Goal: Information Seeking & Learning: Understand process/instructions

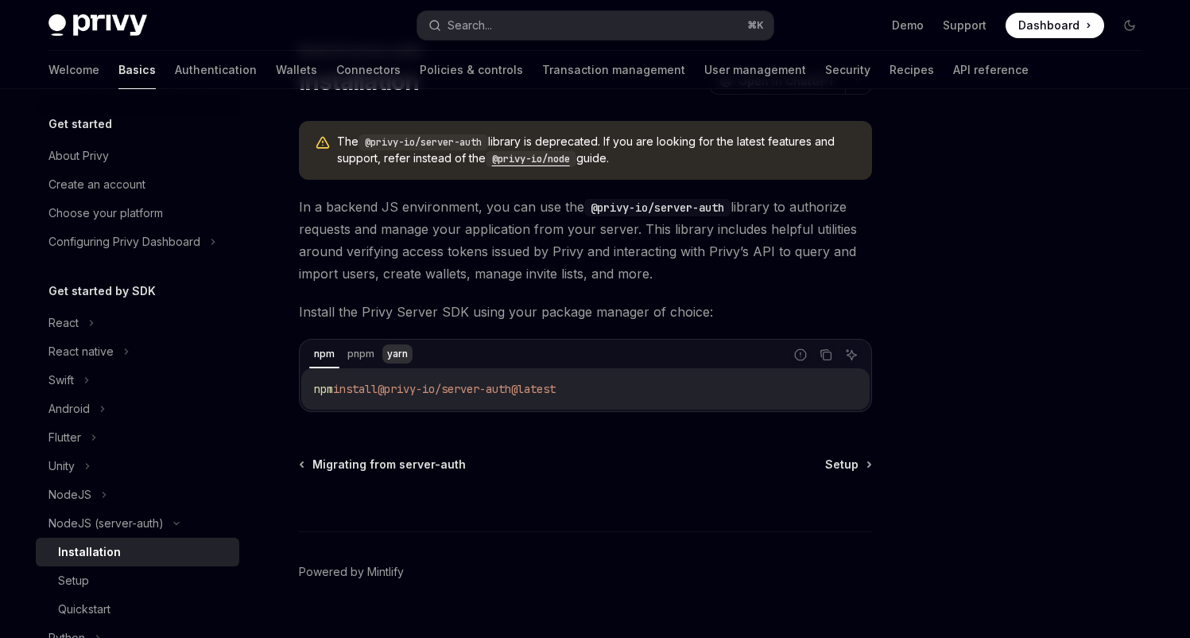
scroll to position [69, 0]
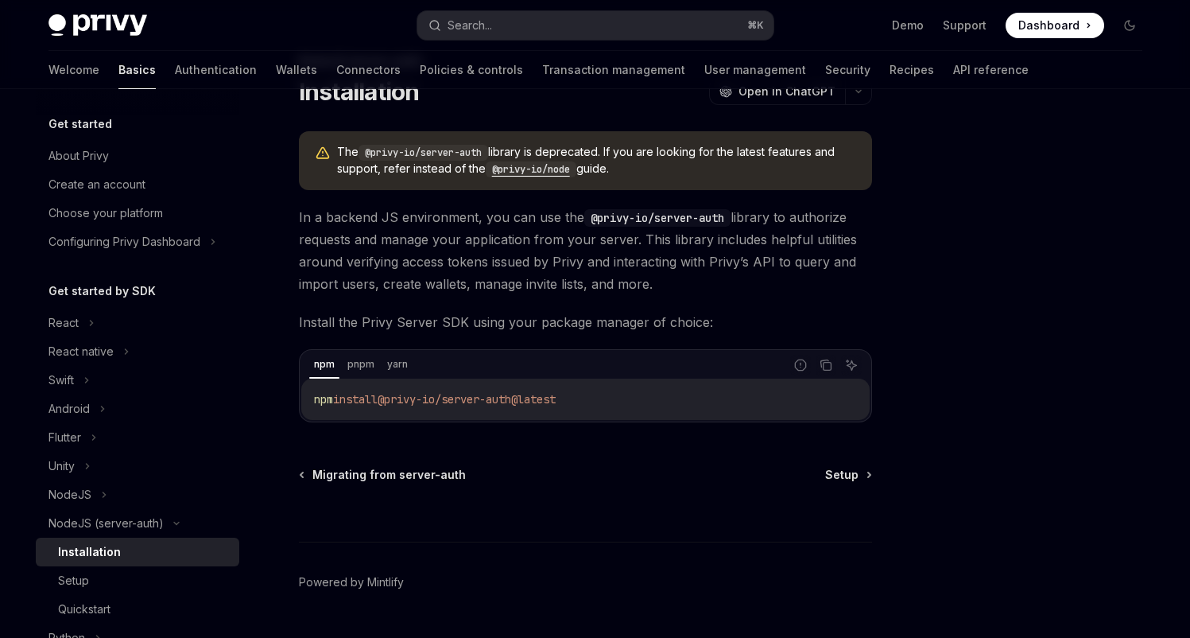
click at [896, 269] on div "NodeJS (server-auth) Installation OpenAI Open in ChatGPT OpenAI Open in ChatGPT…" at bounding box center [596, 349] width 1120 height 659
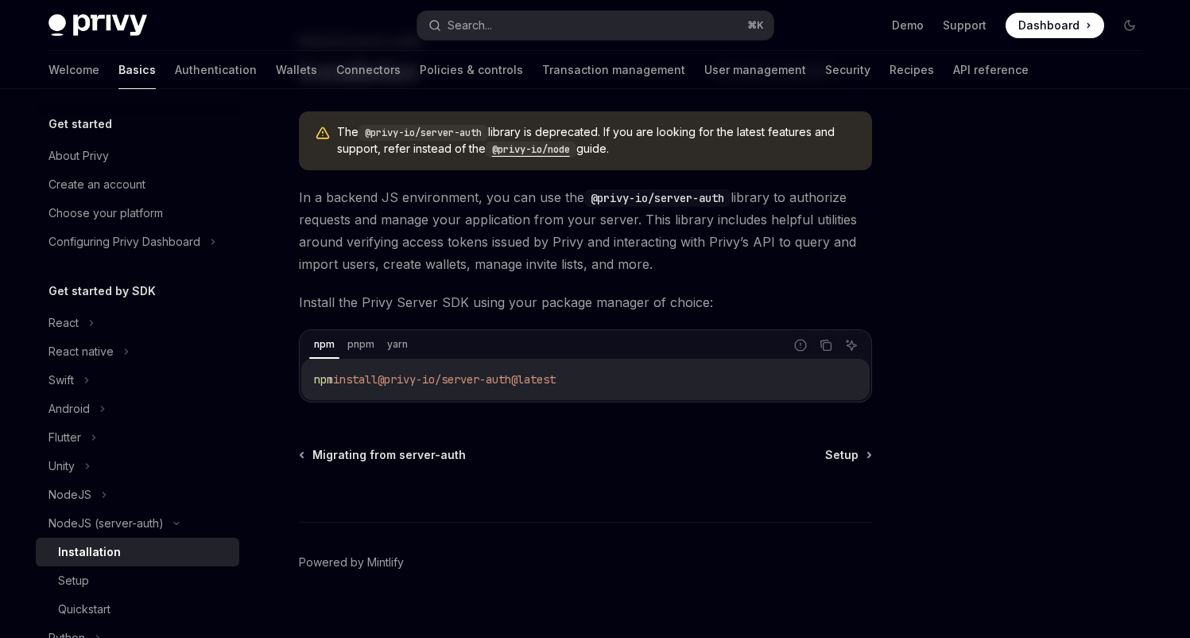
scroll to position [68, 0]
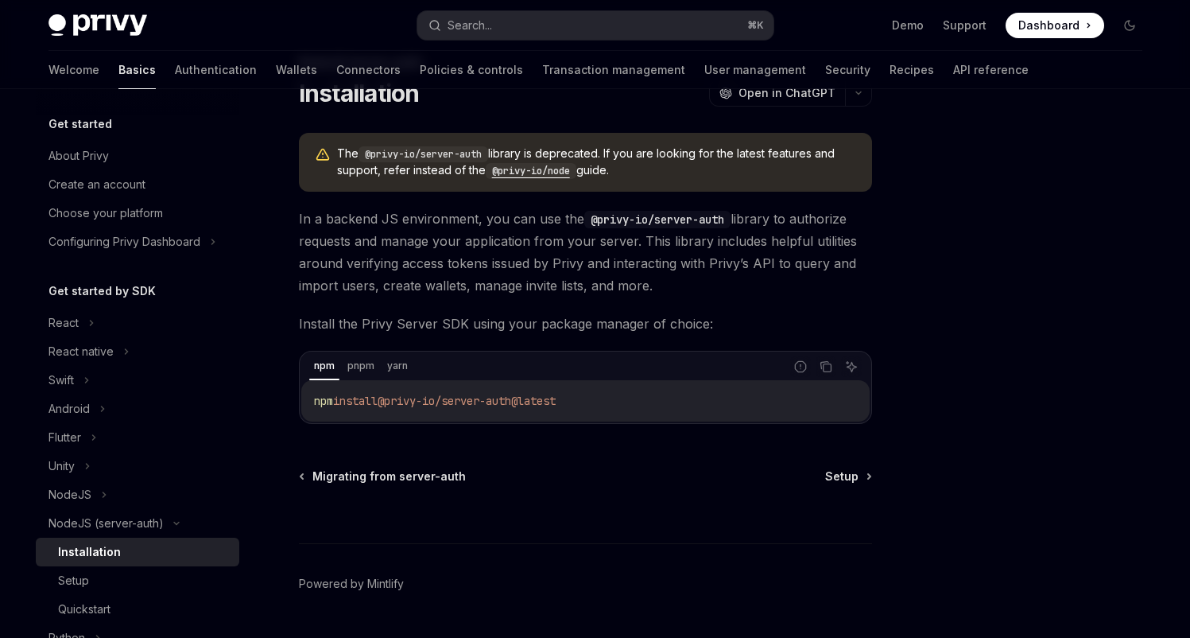
click at [521, 170] on code "@privy-io/node" at bounding box center [531, 171] width 91 height 16
type textarea "*"
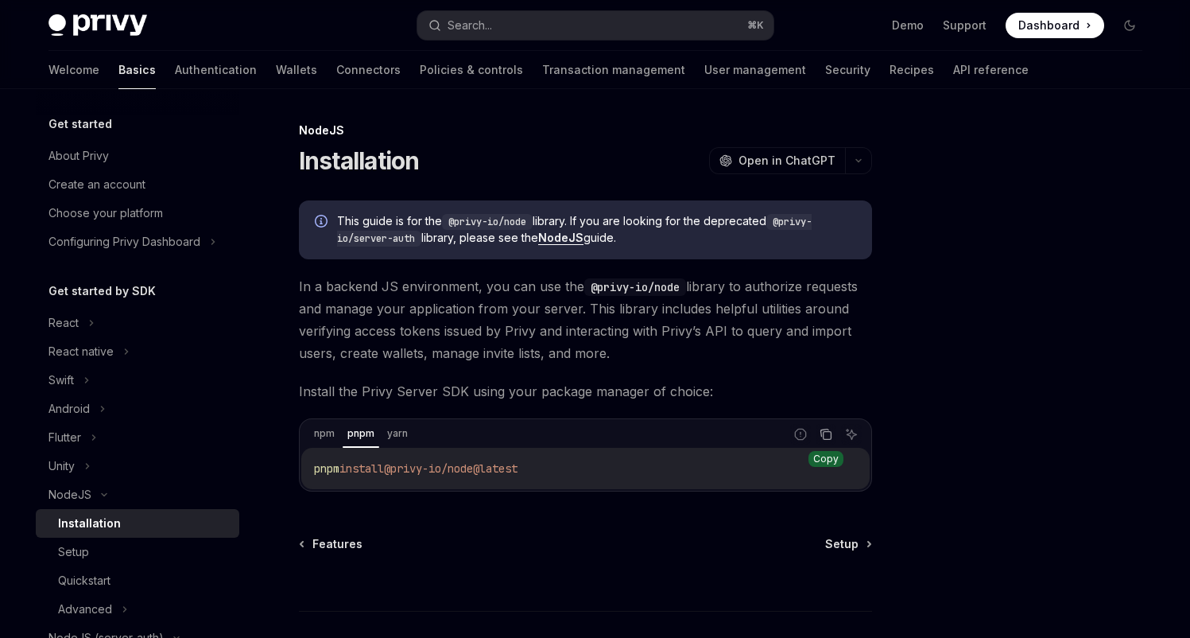
click at [821, 433] on icon "Copy the contents from the code block" at bounding box center [825, 432] width 8 height 7
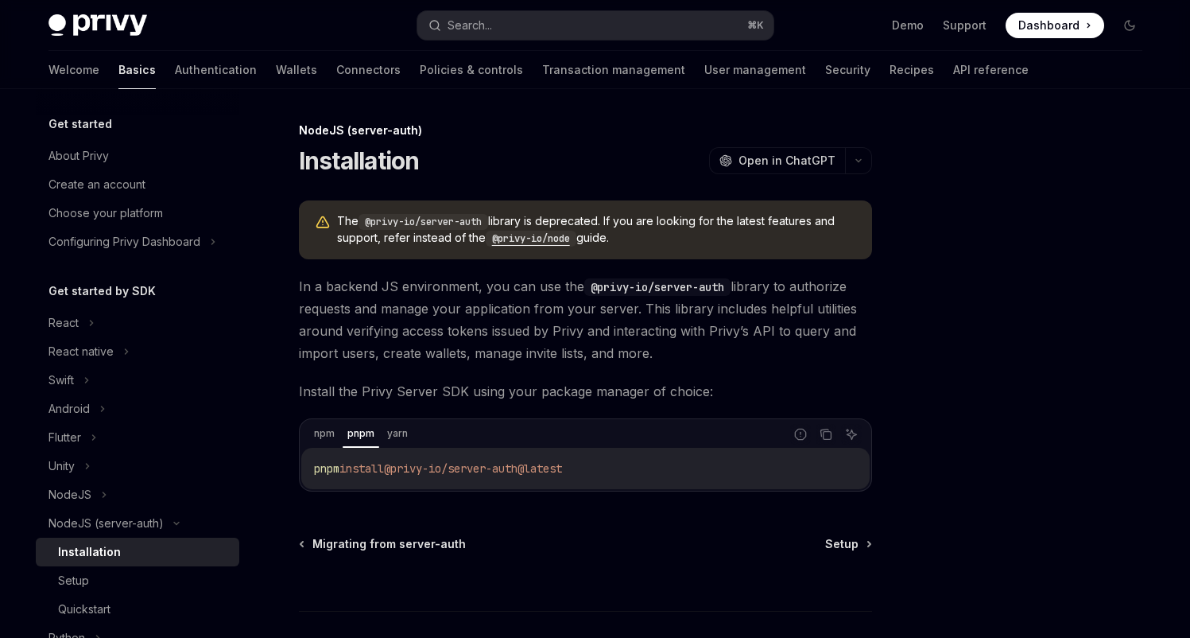
click at [549, 239] on code "@privy-io/node" at bounding box center [531, 239] width 91 height 16
type textarea "*"
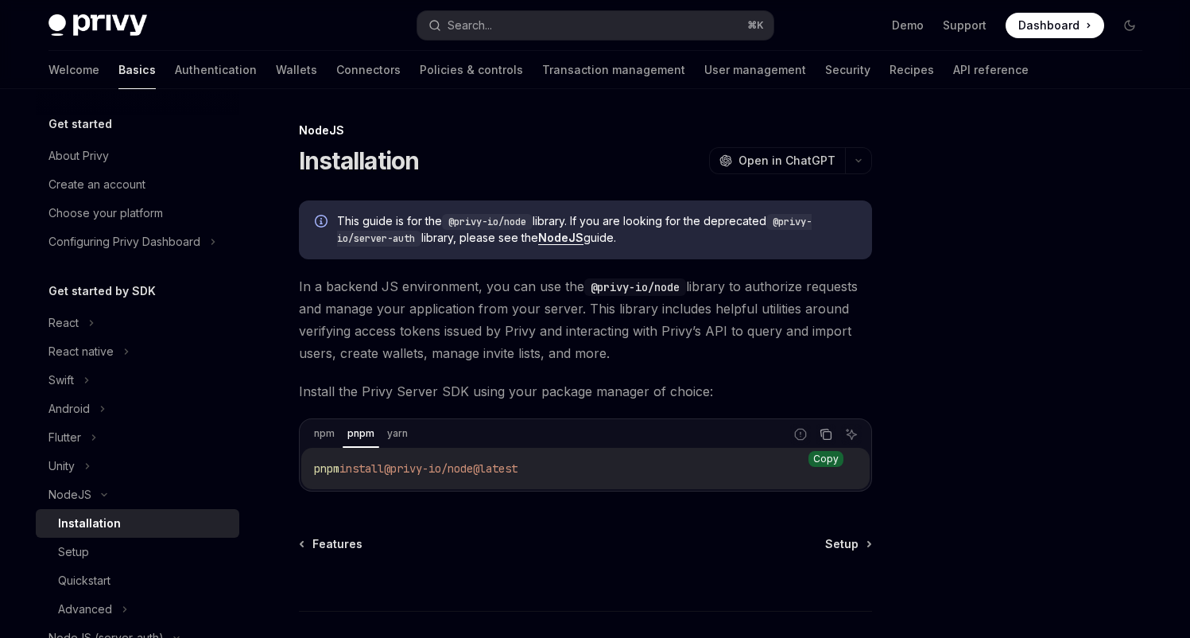
click at [830, 431] on icon "Copy the contents from the code block" at bounding box center [826, 434] width 13 height 13
click at [582, 31] on button "Search... ⌘ K" at bounding box center [595, 25] width 356 height 29
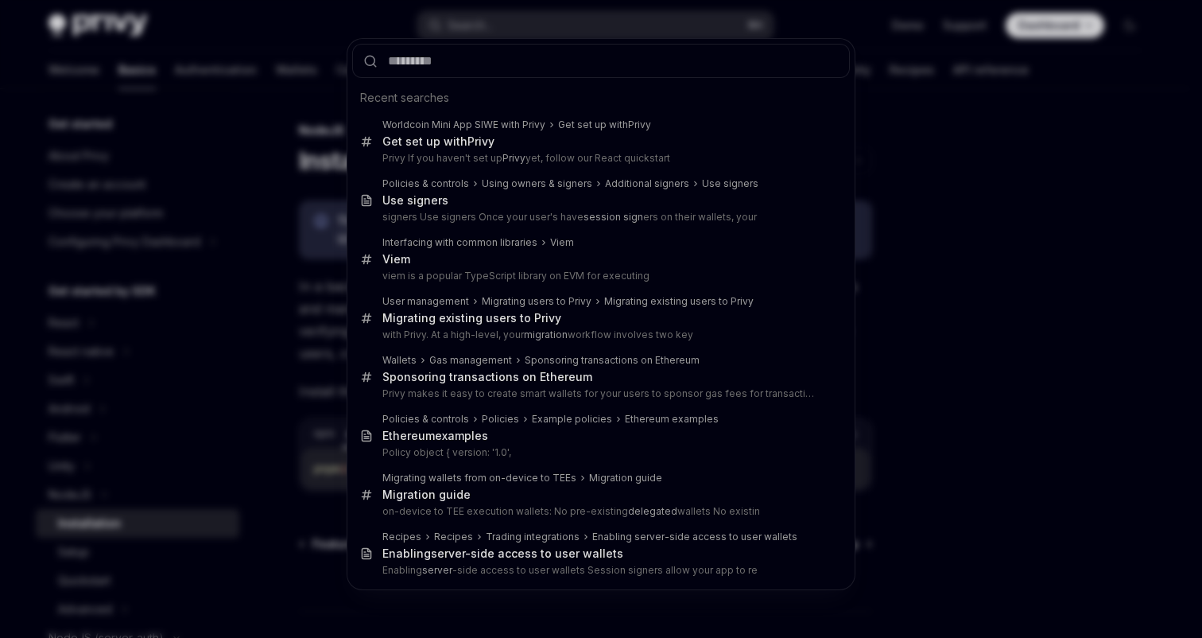
type input "**********"
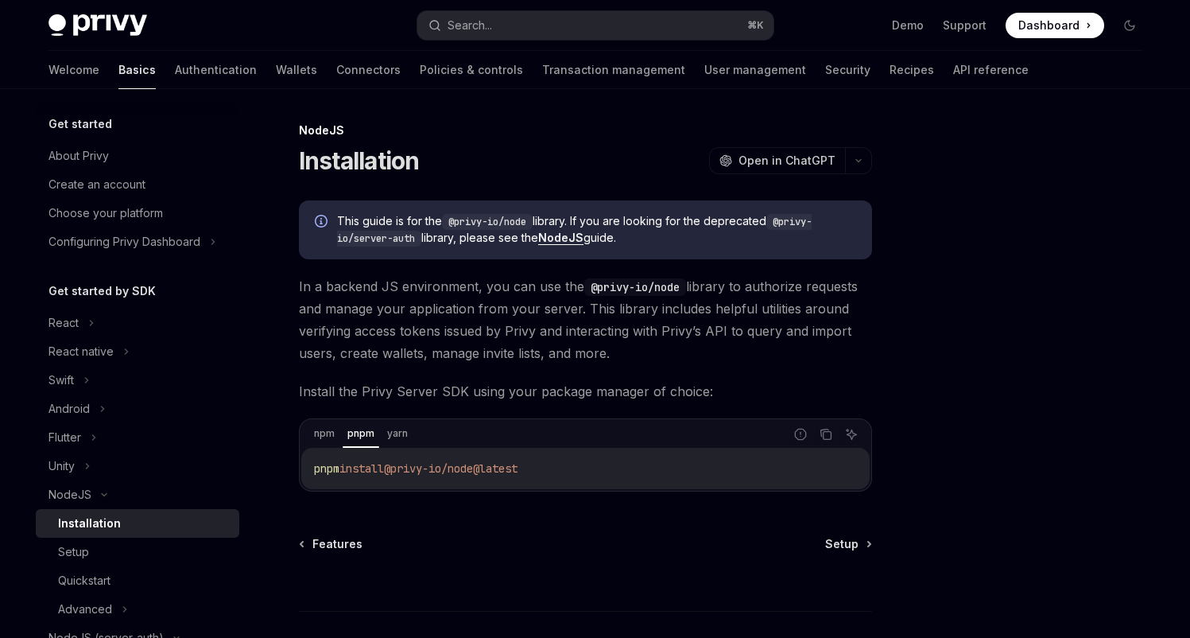
type textarea "*"
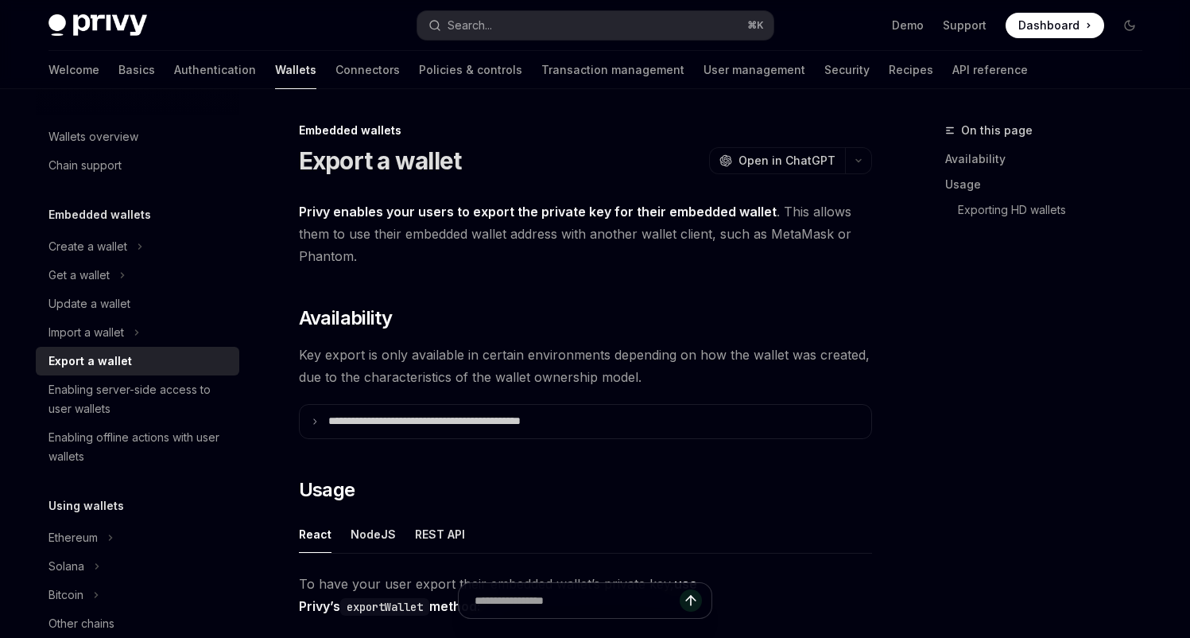
scroll to position [572, 0]
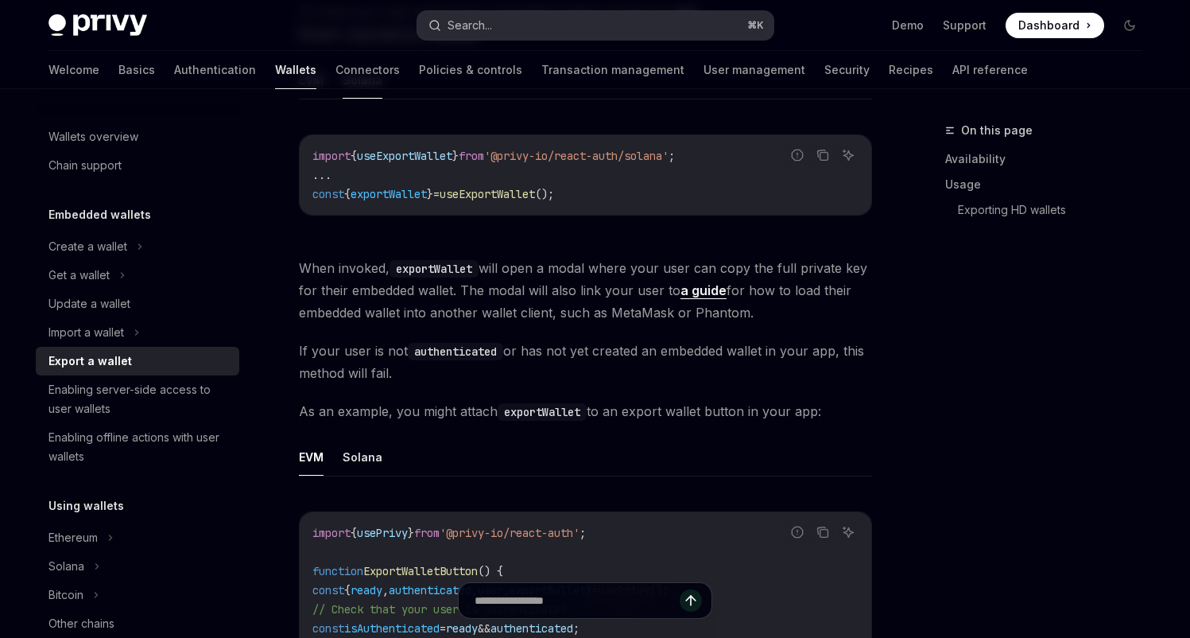
click at [560, 18] on button "Search... ⌘ K" at bounding box center [595, 25] width 356 height 29
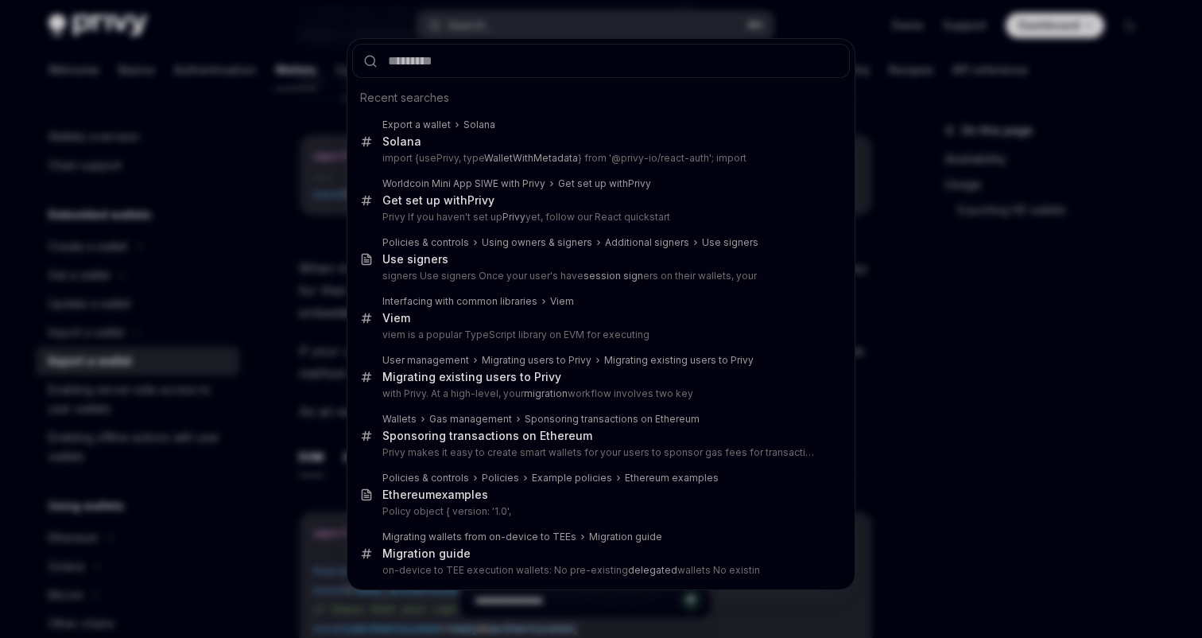
type input "**********"
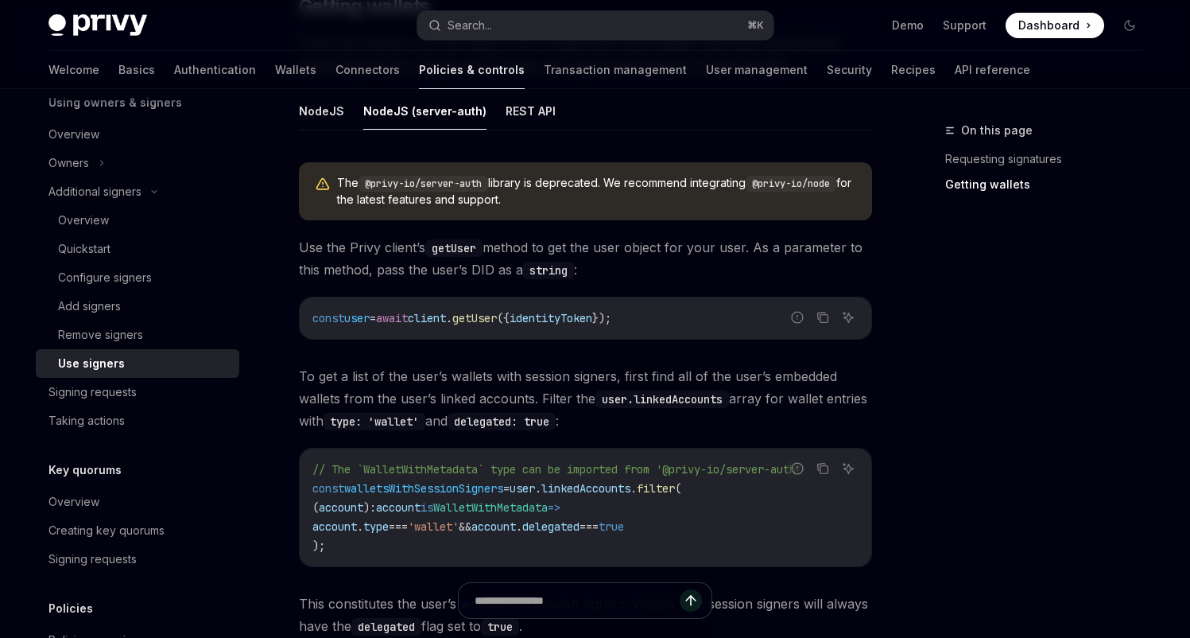
scroll to position [607, 0]
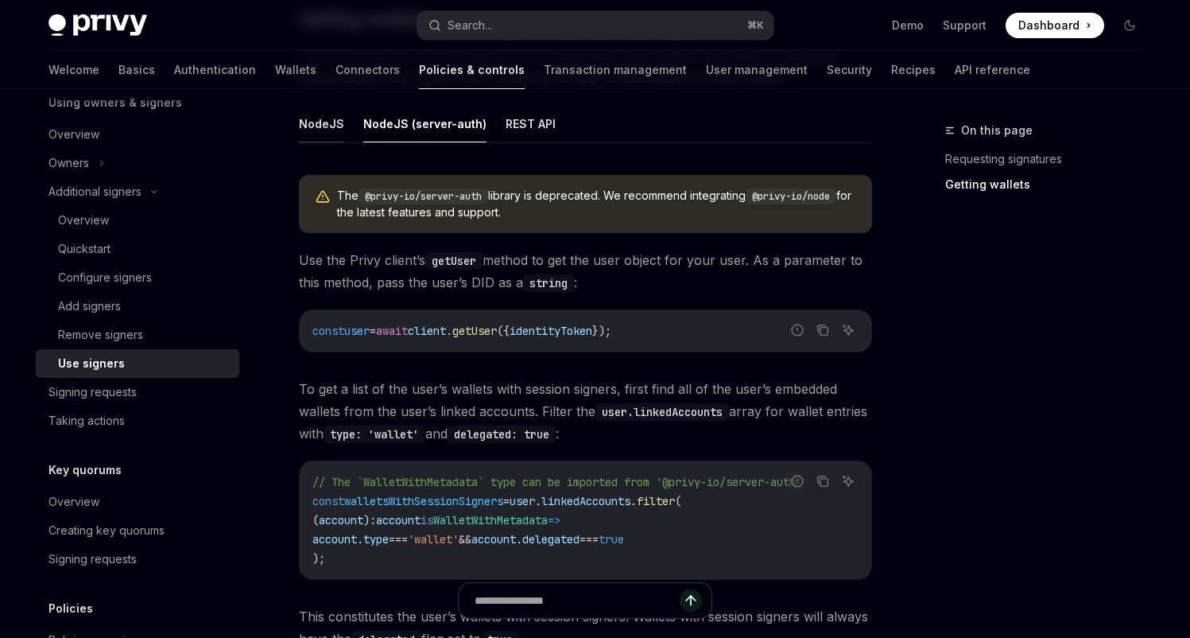
click at [326, 123] on button "NodeJS" at bounding box center [321, 123] width 45 height 37
type textarea "*"
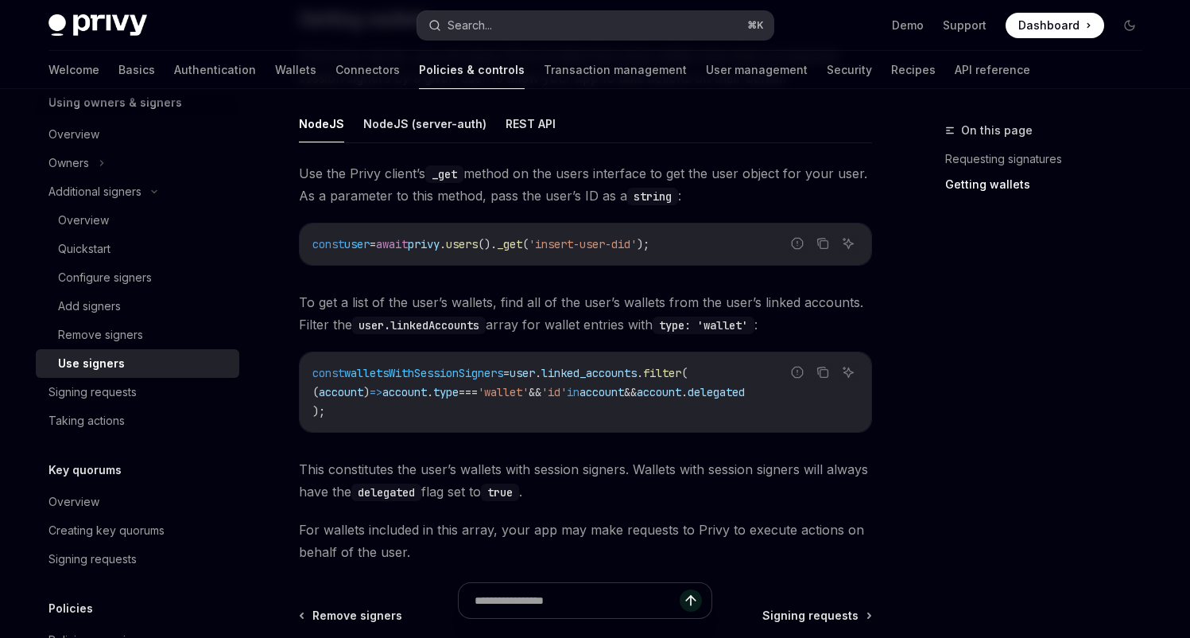
click at [553, 25] on button "Search... ⌘ K" at bounding box center [595, 25] width 356 height 29
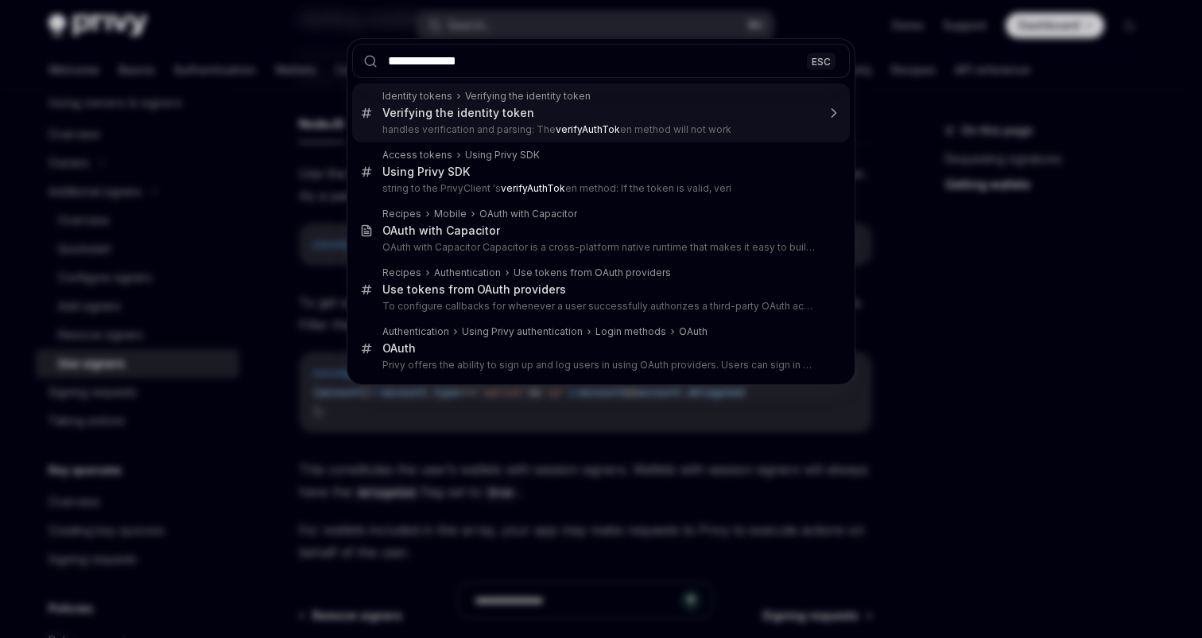
type input "**********"
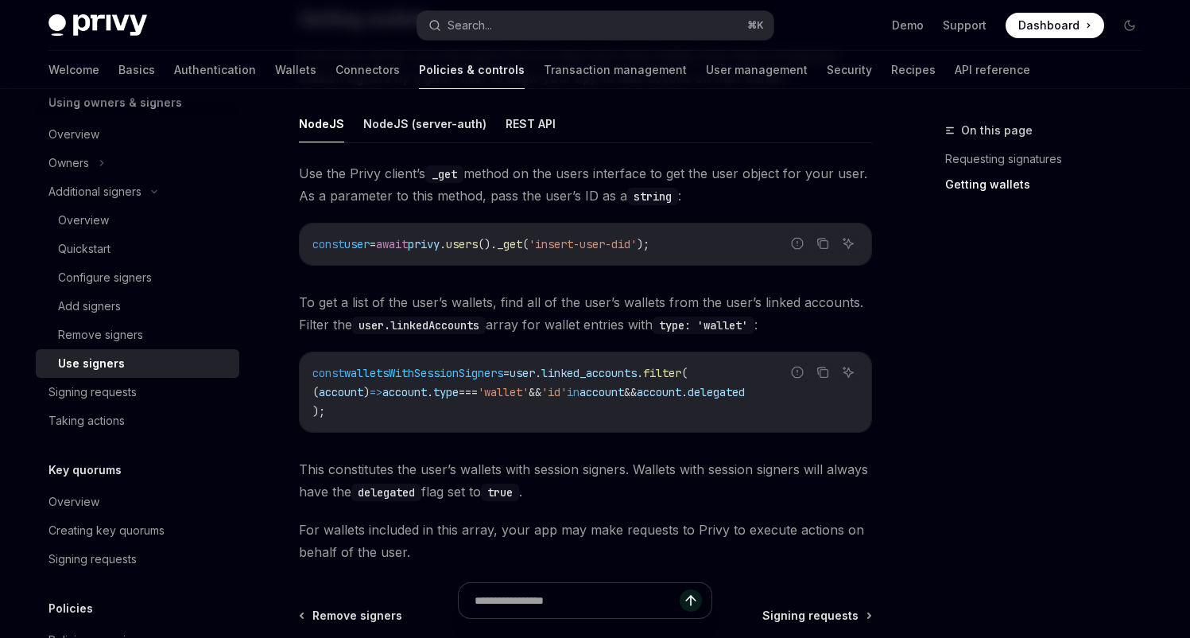
type textarea "*"
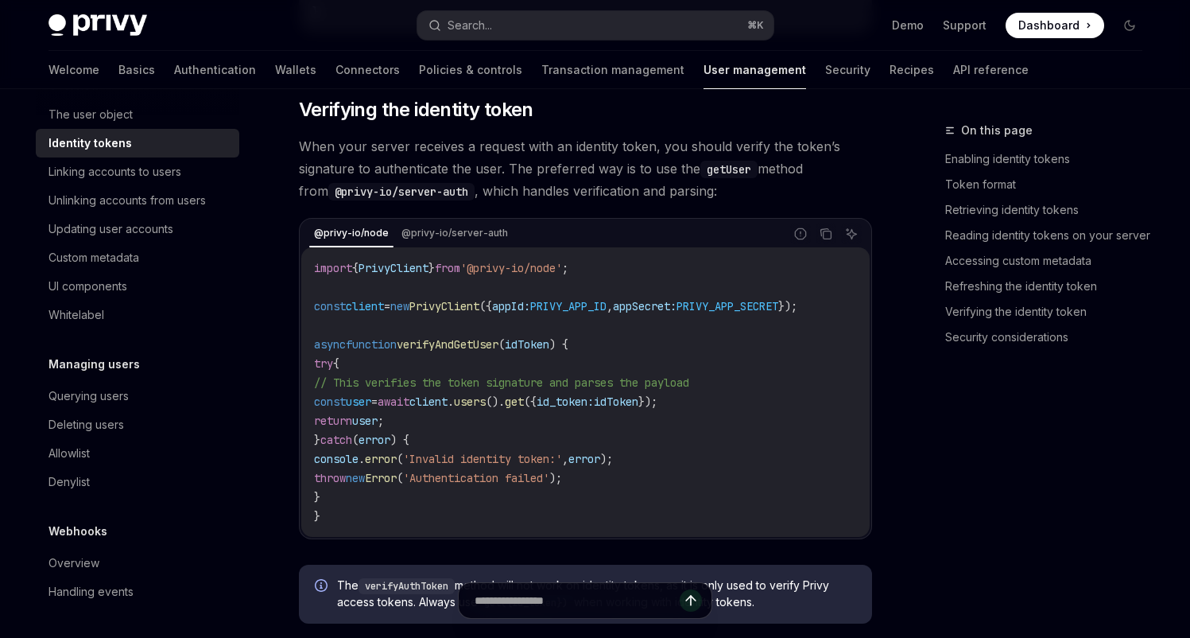
scroll to position [281, 0]
drag, startPoint x: 477, startPoint y: 428, endPoint x: 585, endPoint y: 431, distance: 108.2
click at [585, 409] on span "const user = await client . users (). get ({ id_token: idToken });" at bounding box center [486, 401] width 344 height 14
copy span "client . users (). get"
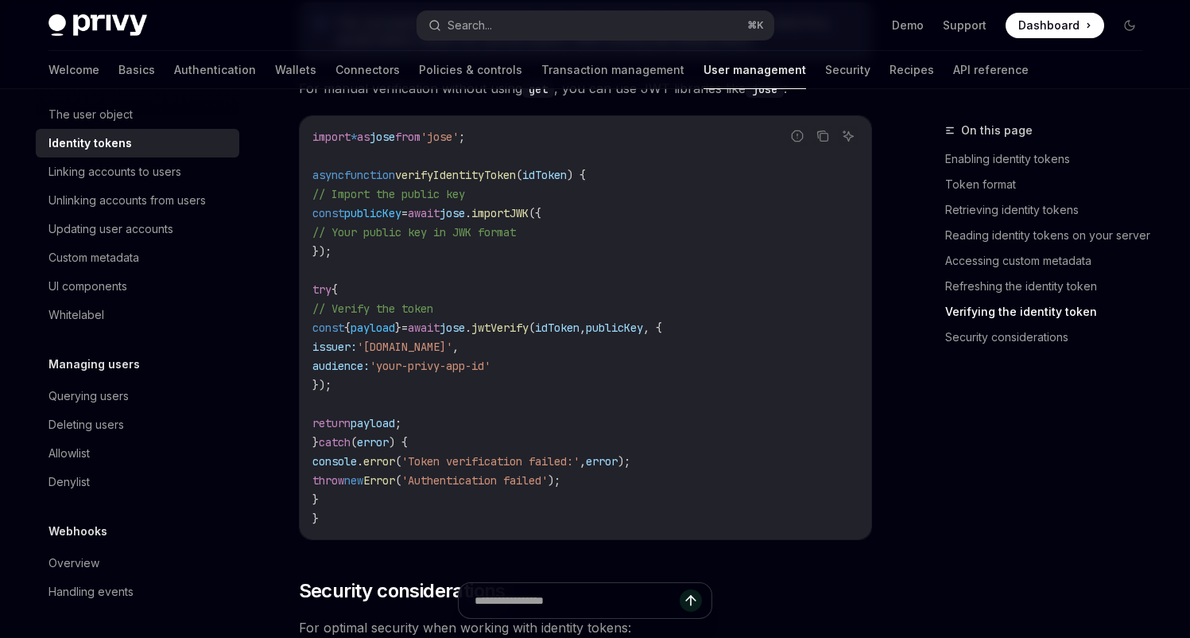
scroll to position [4841, 0]
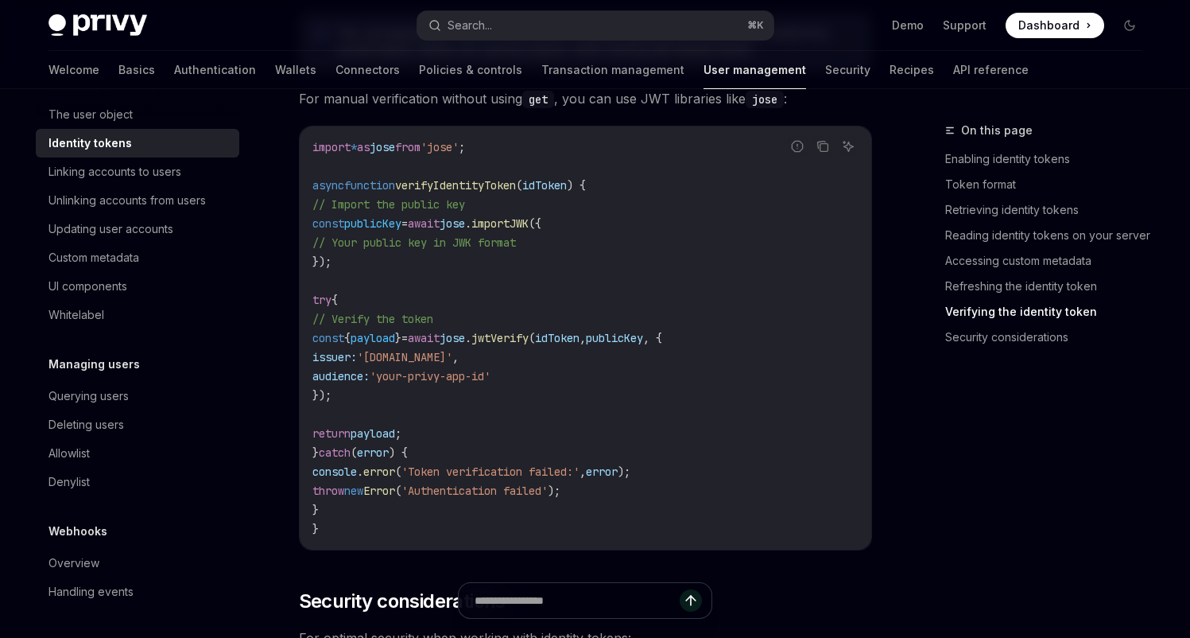
drag, startPoint x: 363, startPoint y: 420, endPoint x: 323, endPoint y: 355, distance: 76.4
click at [323, 355] on code "import * as [PERSON_NAME] from '[PERSON_NAME]' ; async function verifyIdentityT…" at bounding box center [585, 338] width 546 height 401
click at [582, 31] on button "Search... ⌘ K" at bounding box center [595, 25] width 356 height 29
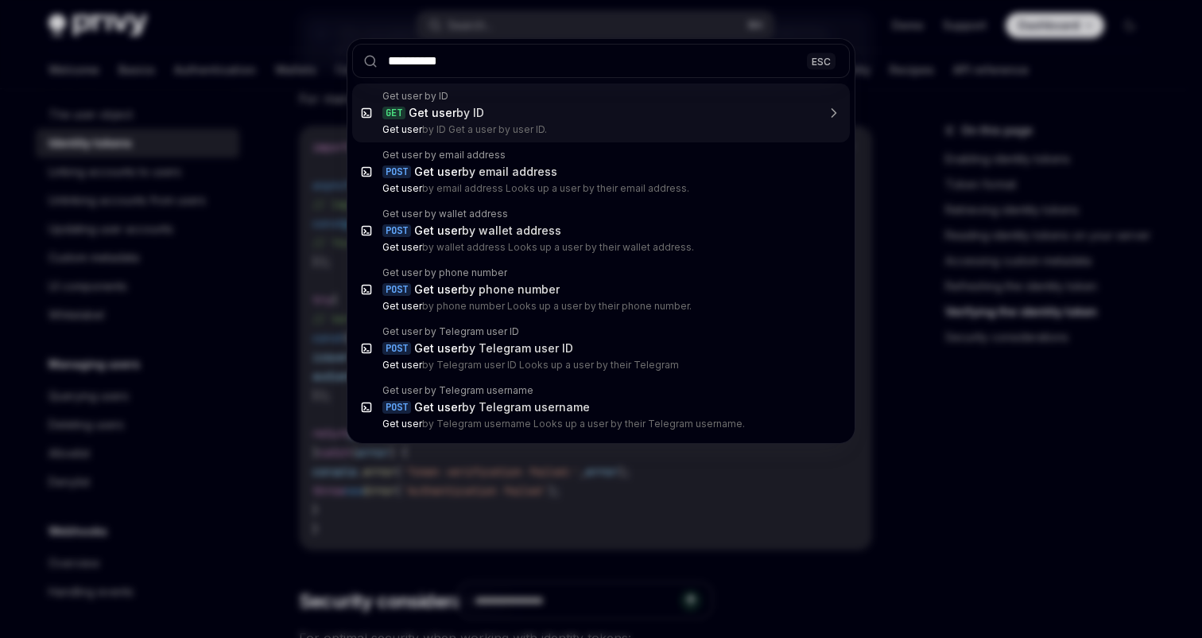
type input "**********"
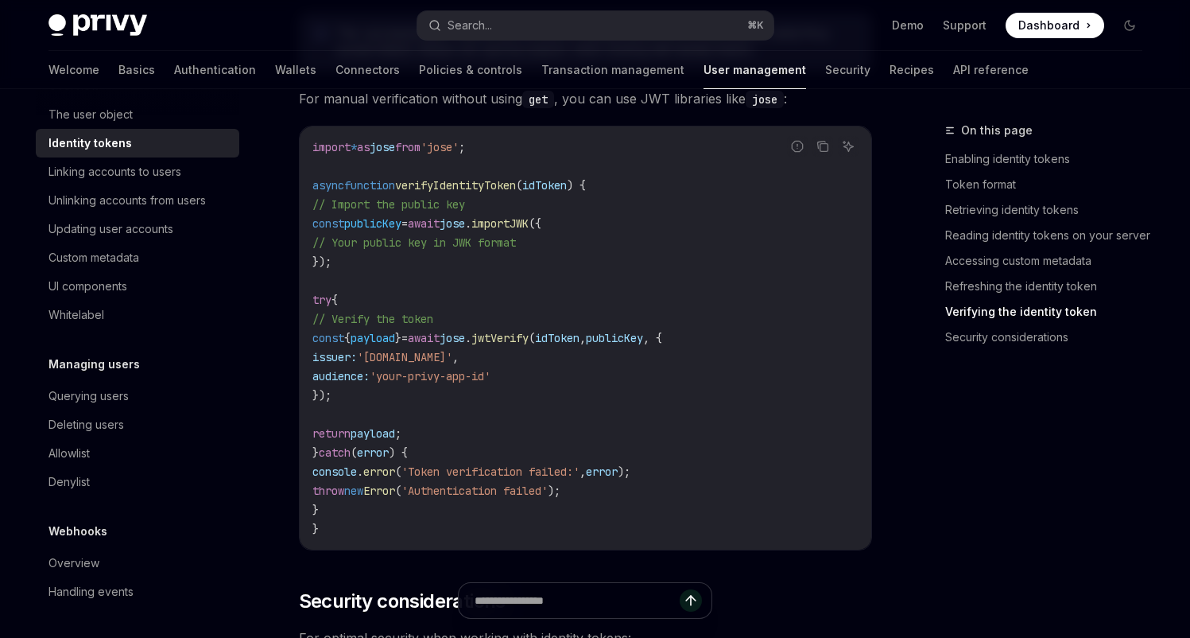
scroll to position [89, 0]
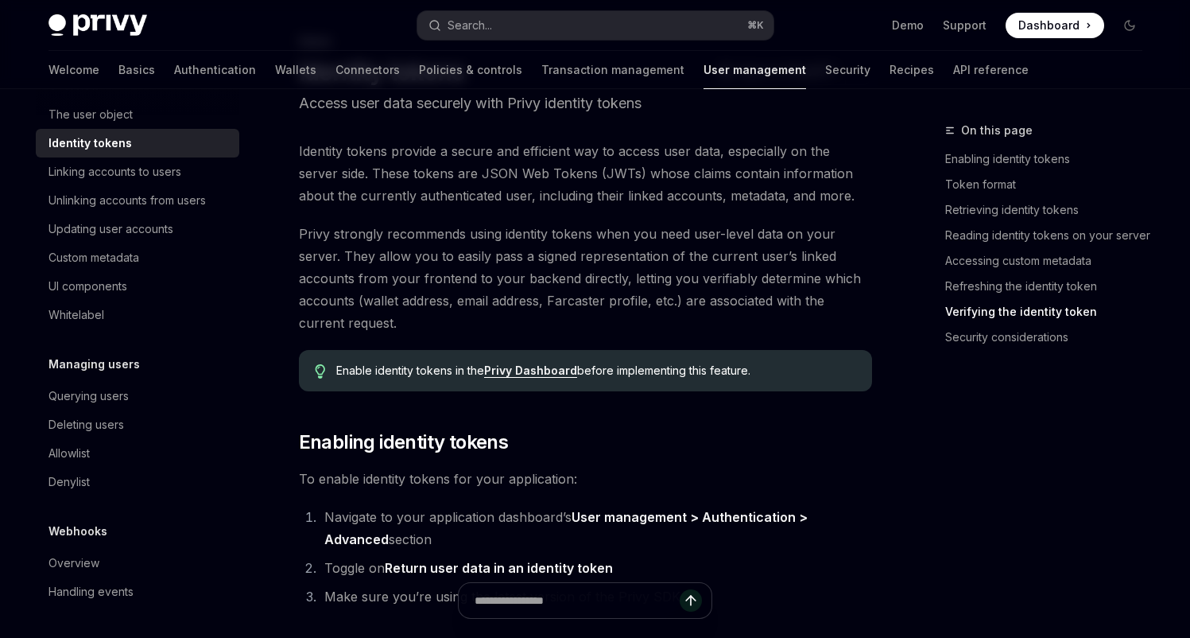
type textarea "*"
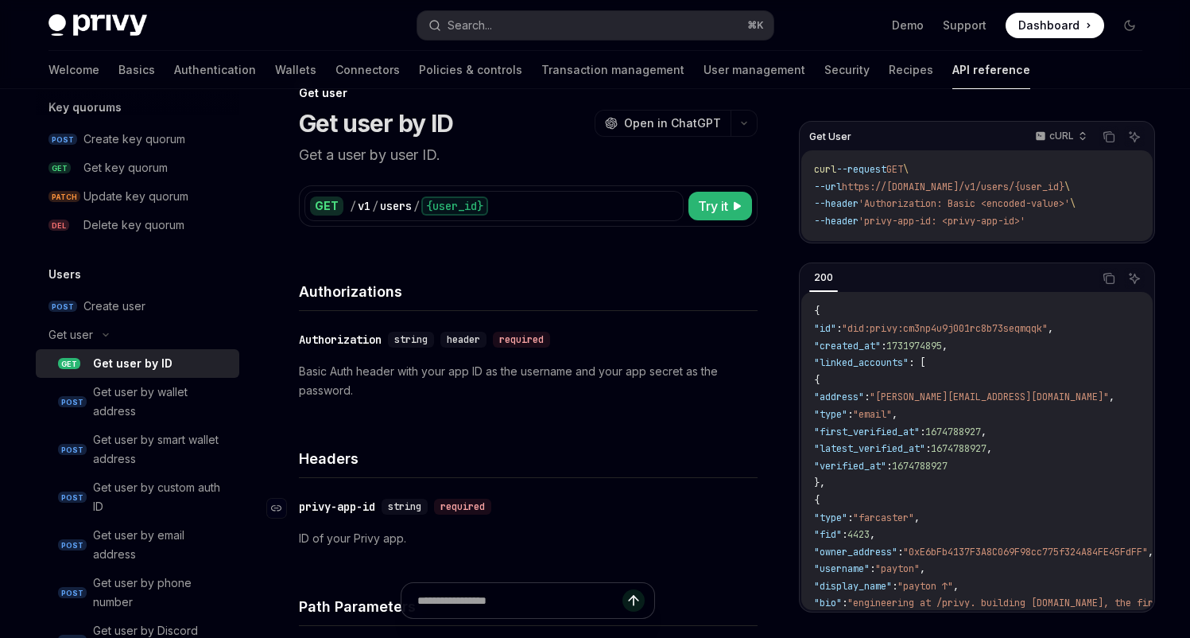
scroll to position [0, 0]
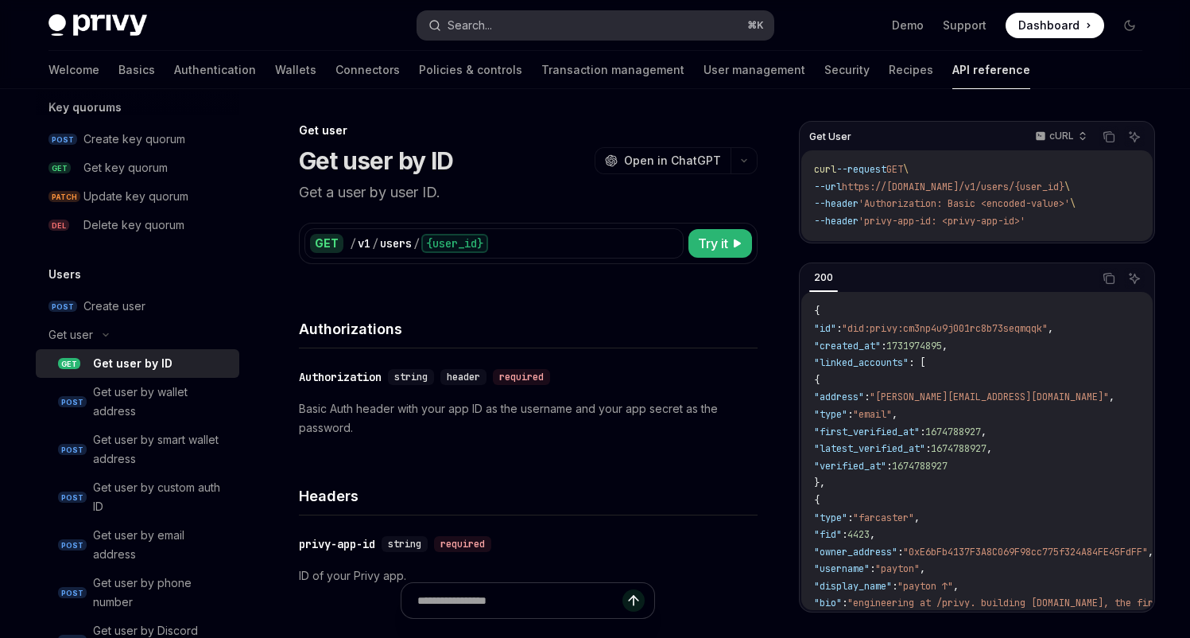
click at [487, 21] on div "Search..." at bounding box center [470, 25] width 45 height 19
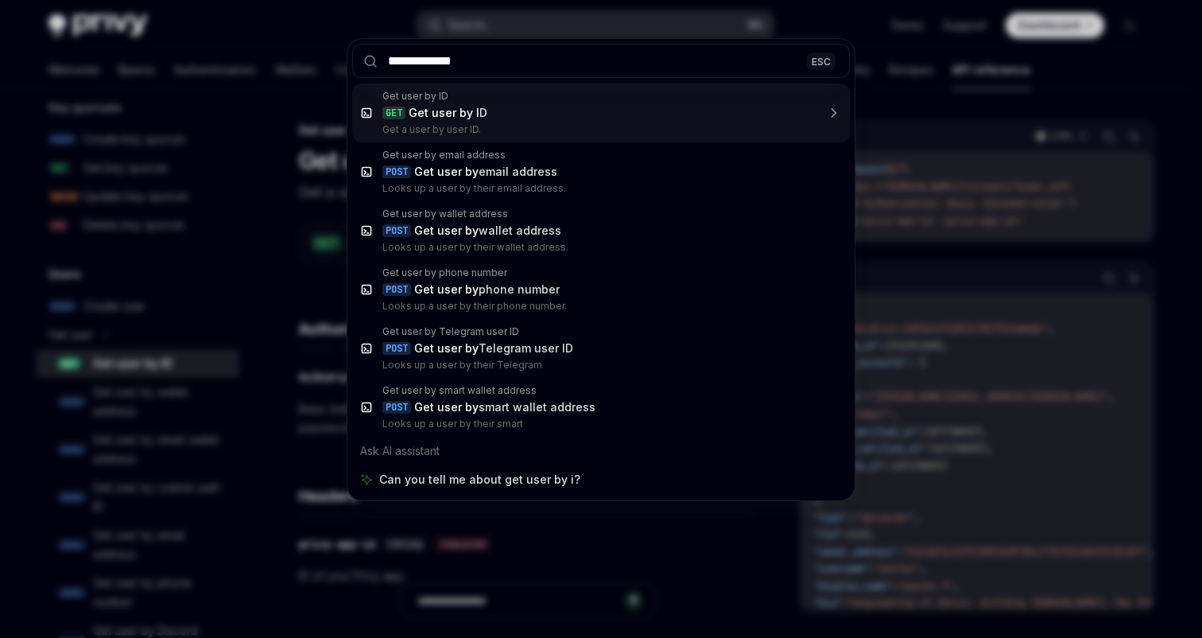
type input "**********"
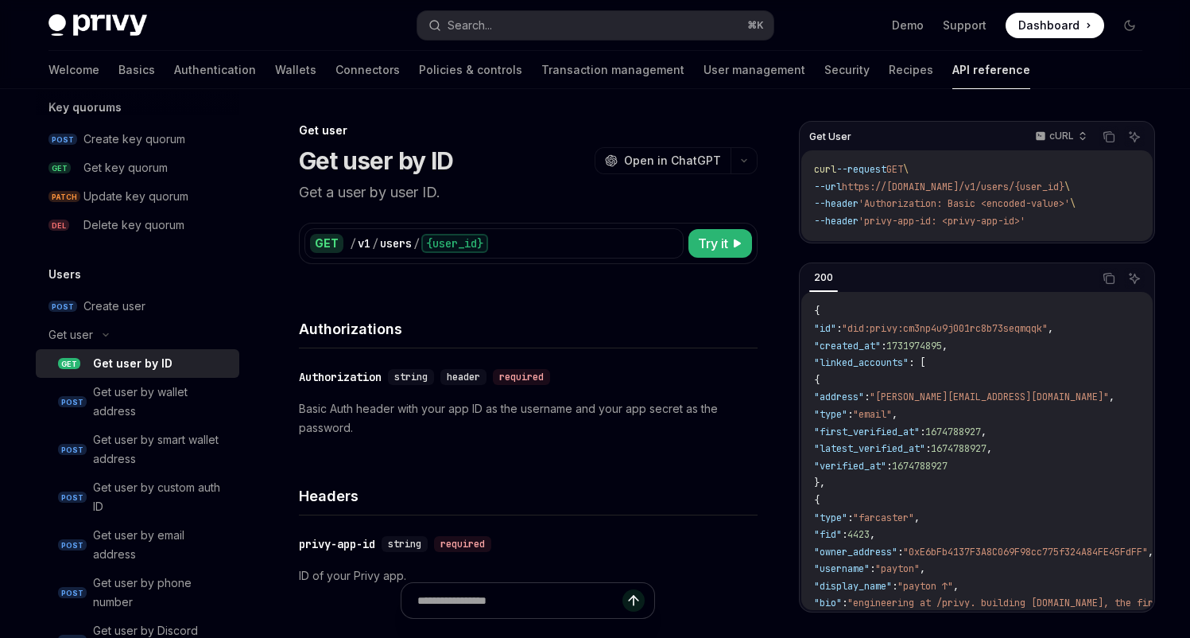
type textarea "*"
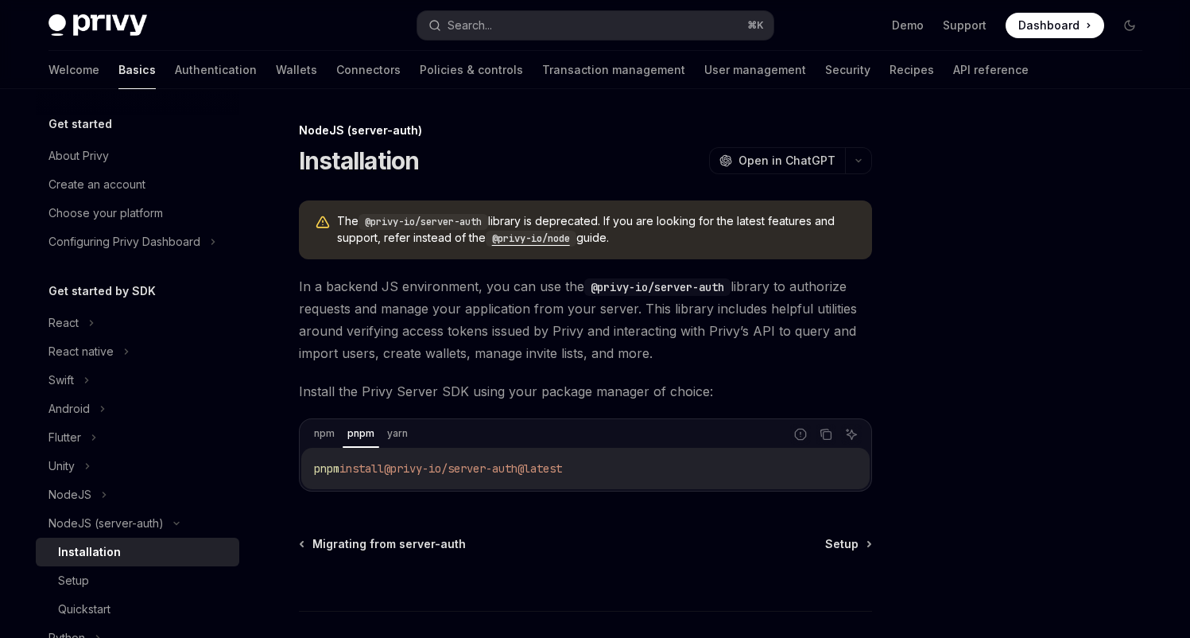
click at [502, 245] on code "@privy-io/node" at bounding box center [531, 239] width 91 height 16
type textarea "*"
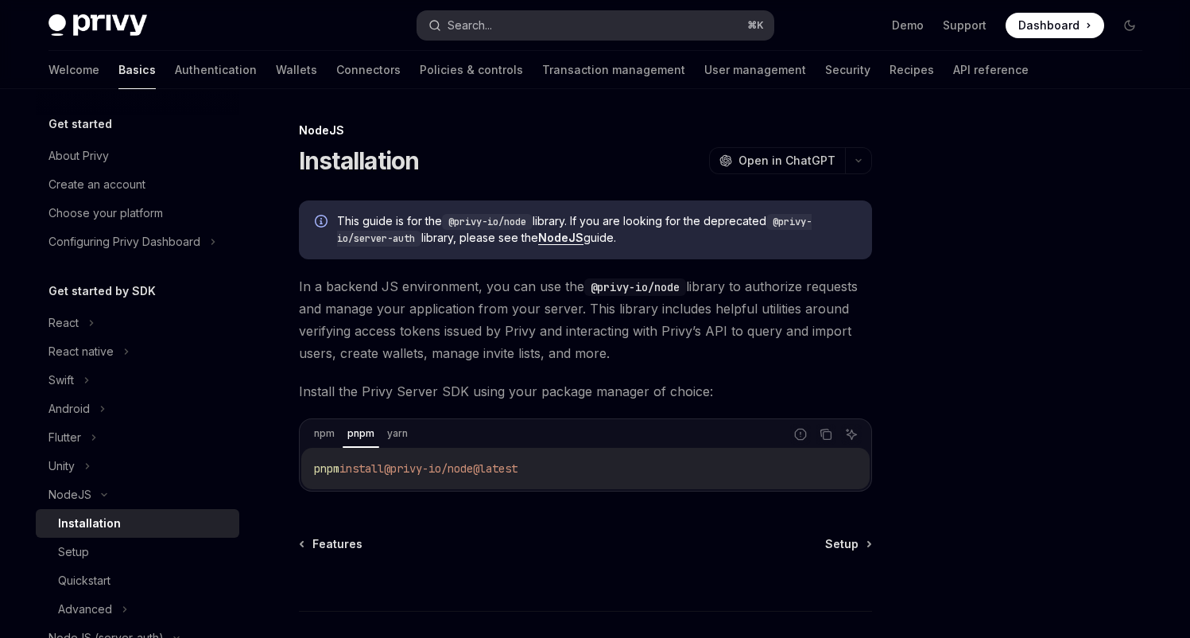
click at [525, 27] on button "Search... ⌘ K" at bounding box center [595, 25] width 356 height 29
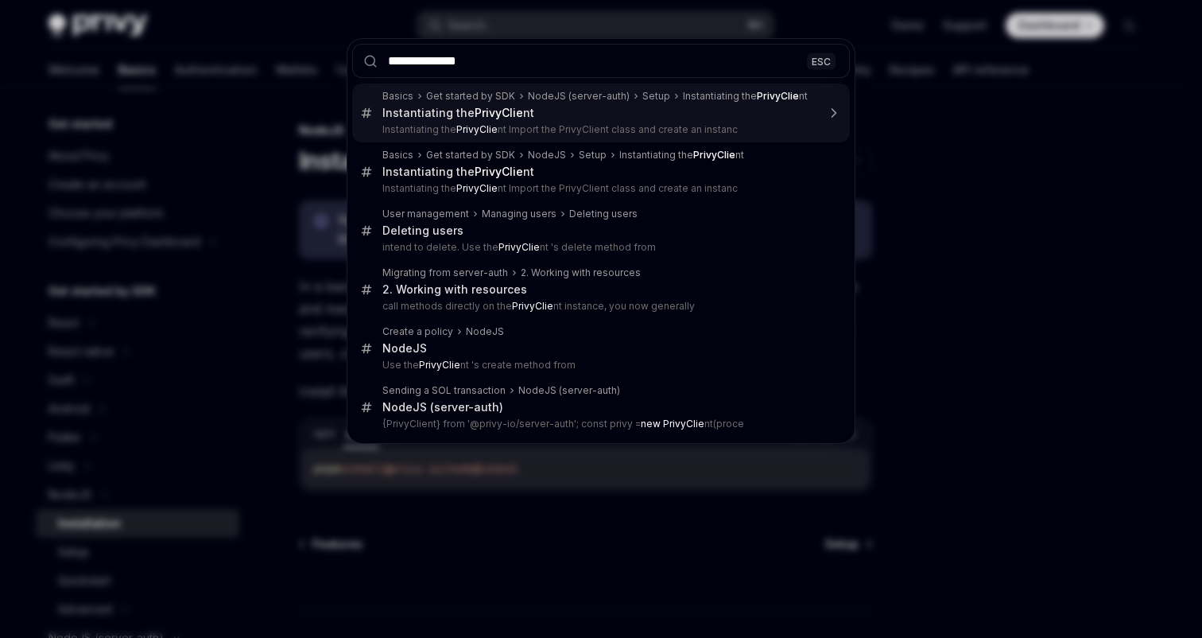
type input "**********"
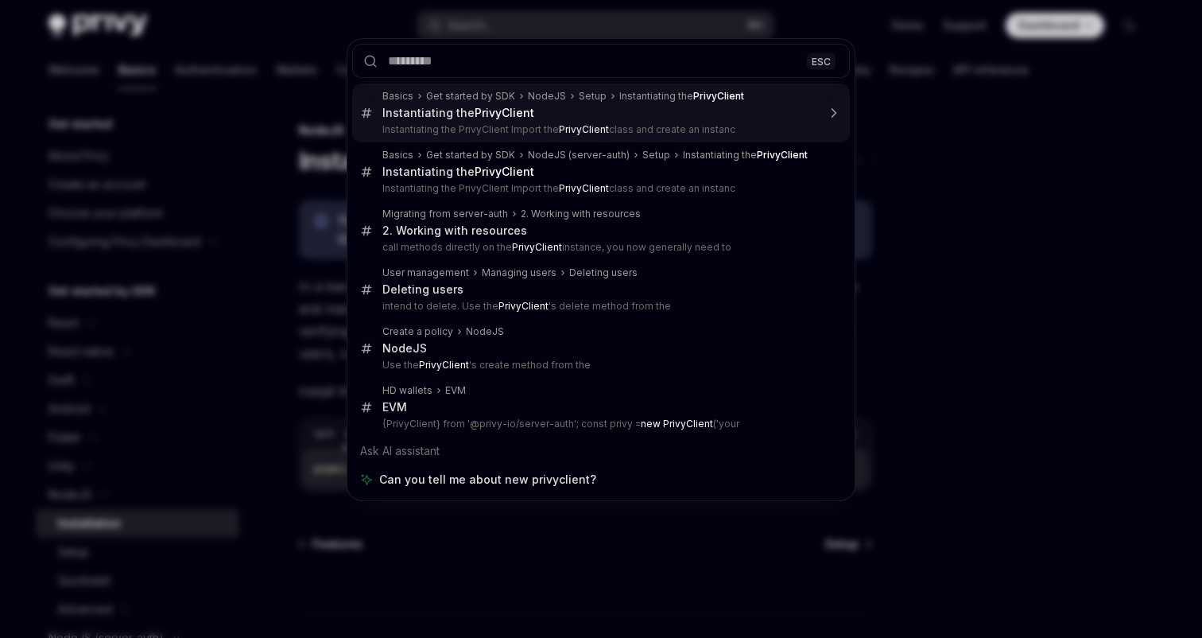
type textarea "*"
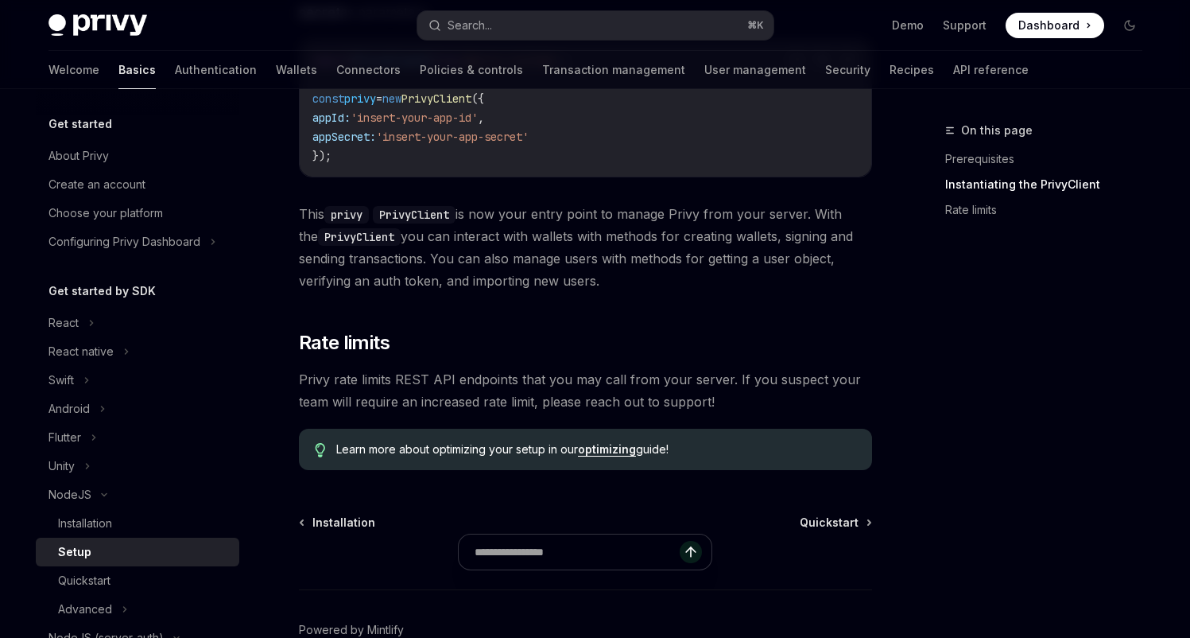
scroll to position [689, 0]
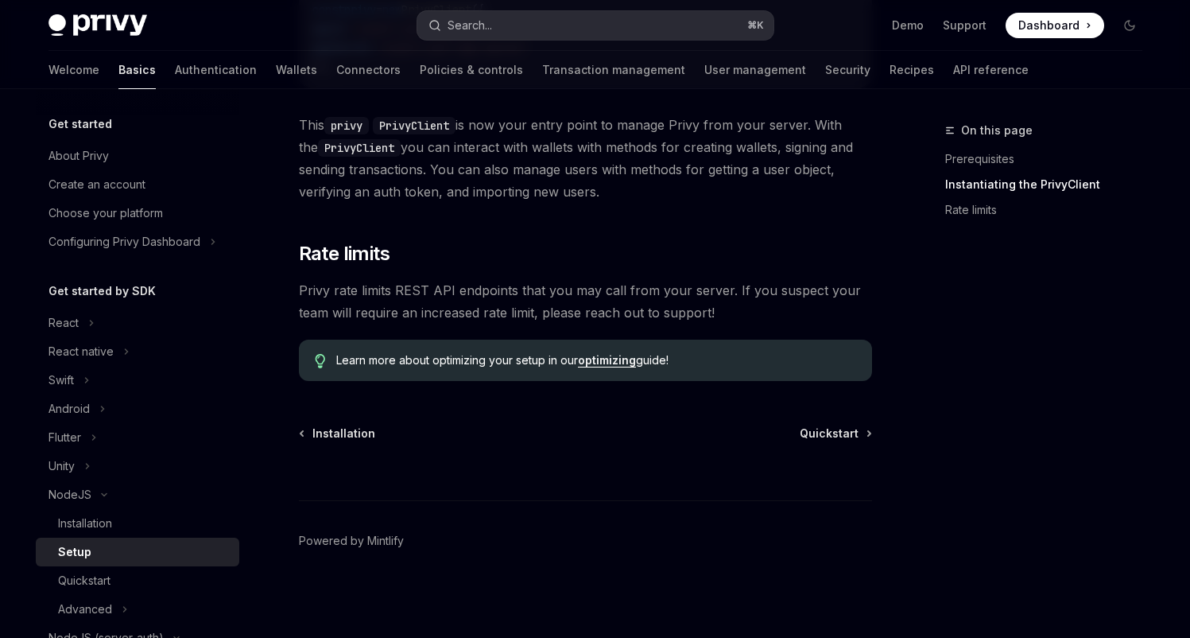
click at [474, 26] on div "Search..." at bounding box center [470, 25] width 45 height 19
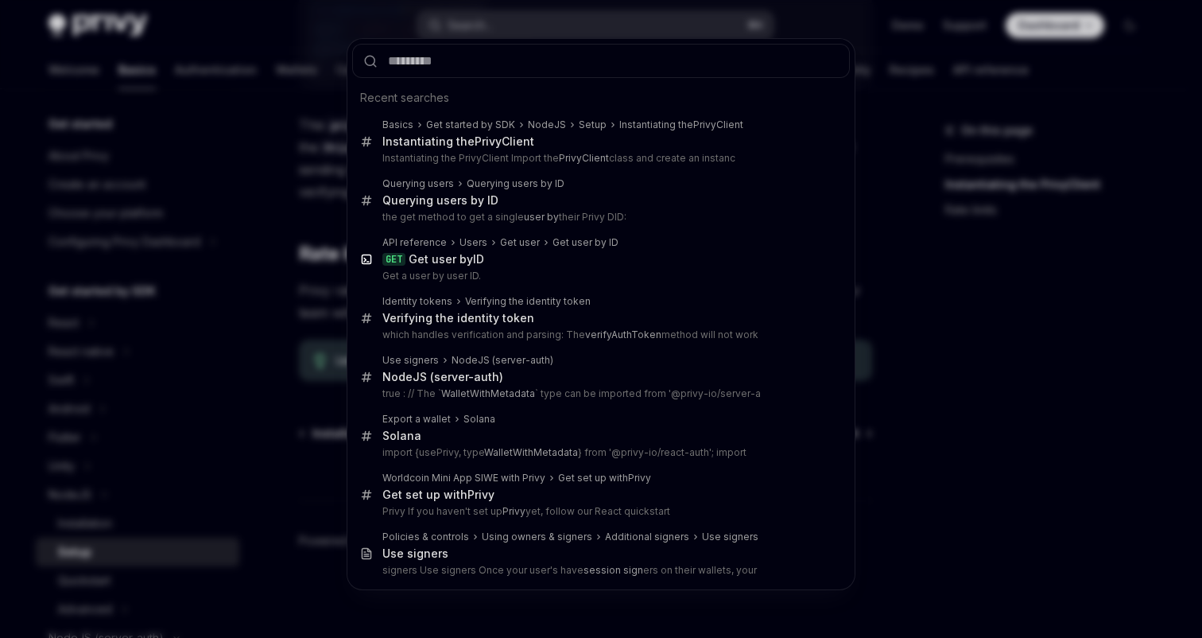
type input "**********"
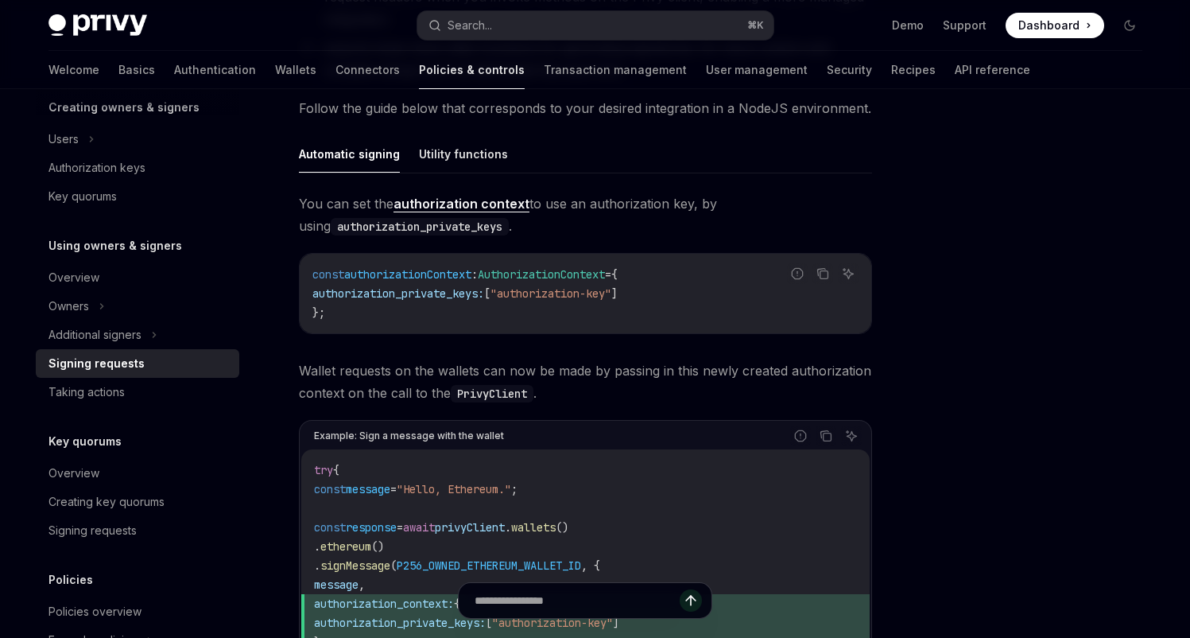
scroll to position [452, 0]
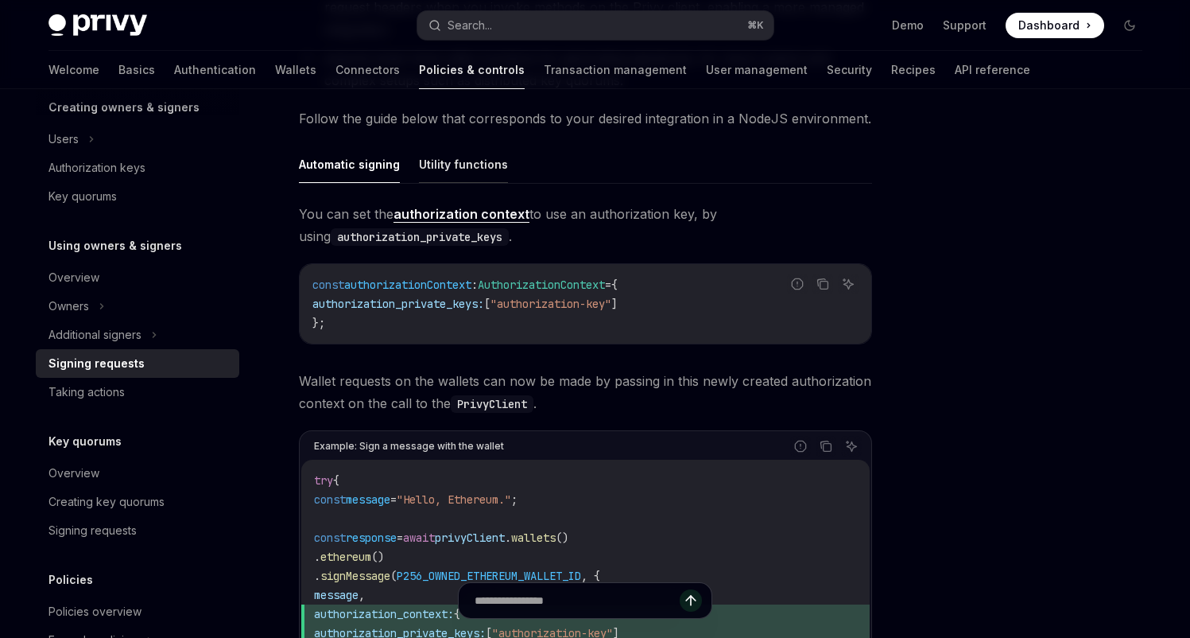
click at [438, 159] on button "Utility functions" at bounding box center [463, 164] width 89 height 37
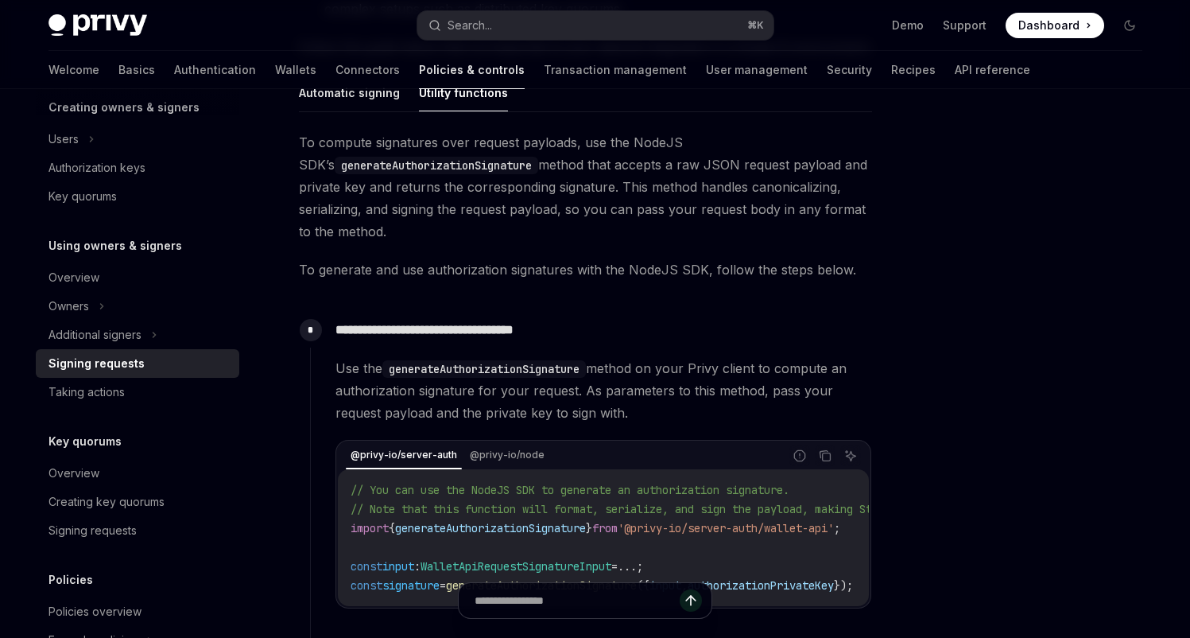
scroll to position [534, 0]
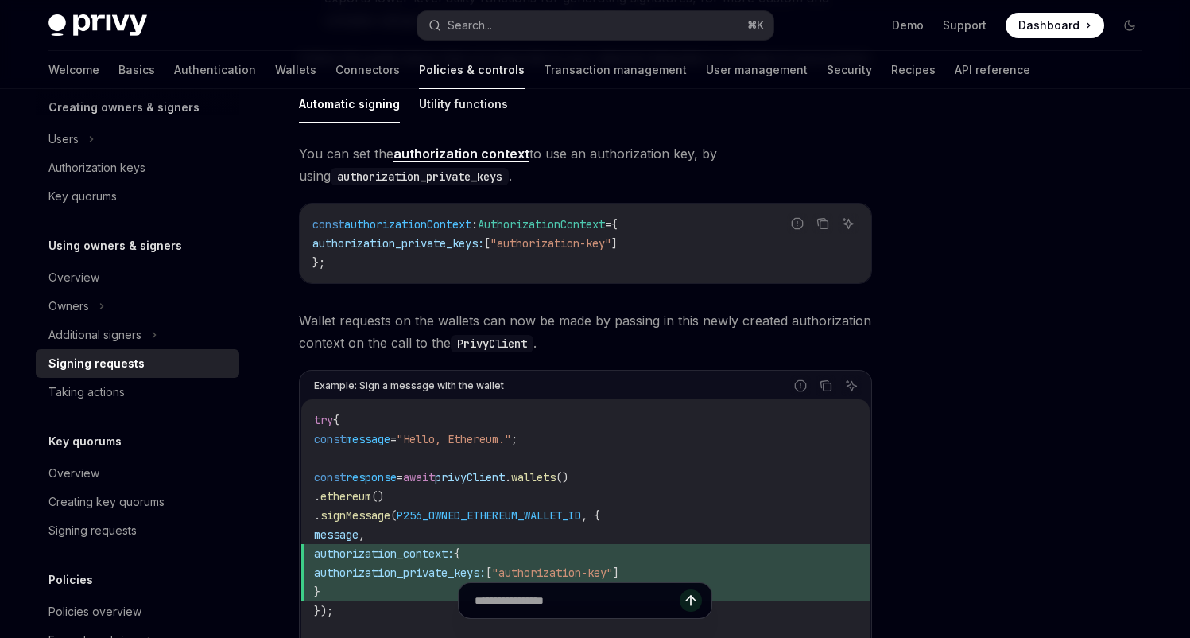
scroll to position [503, 0]
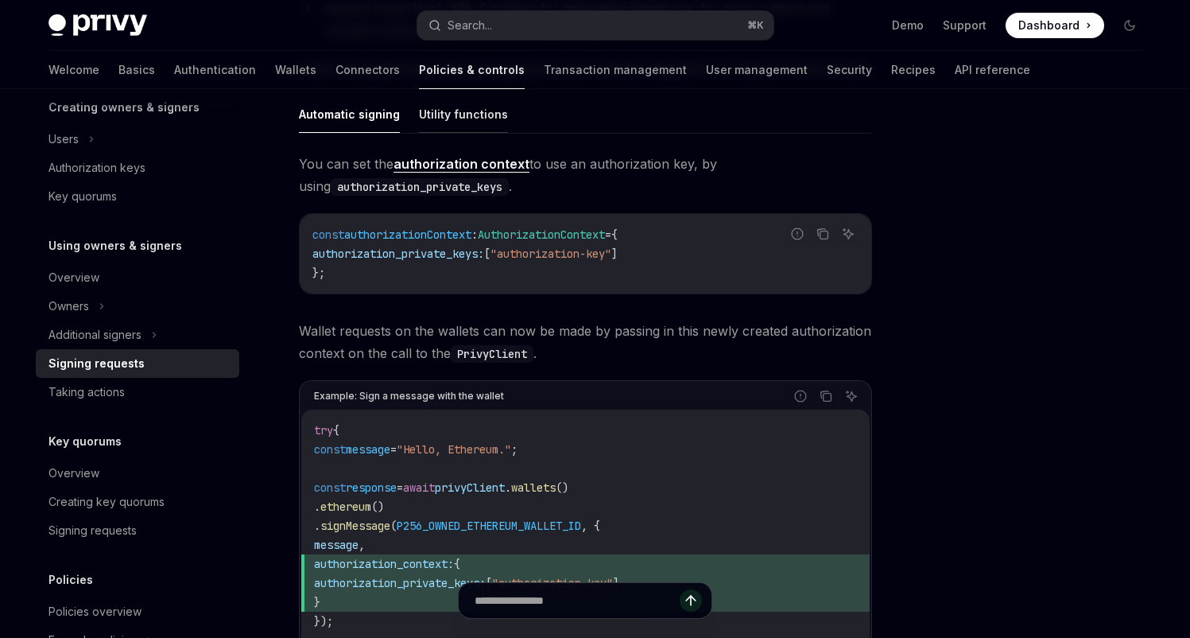
click at [433, 128] on button "Utility functions" at bounding box center [463, 113] width 89 height 37
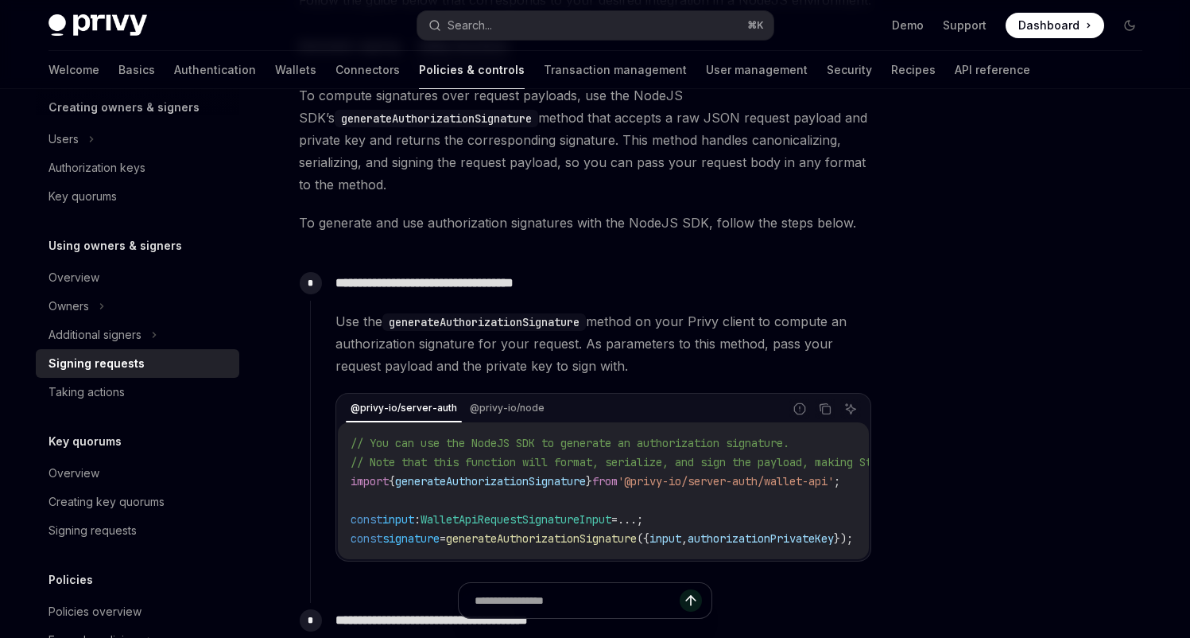
scroll to position [561, 0]
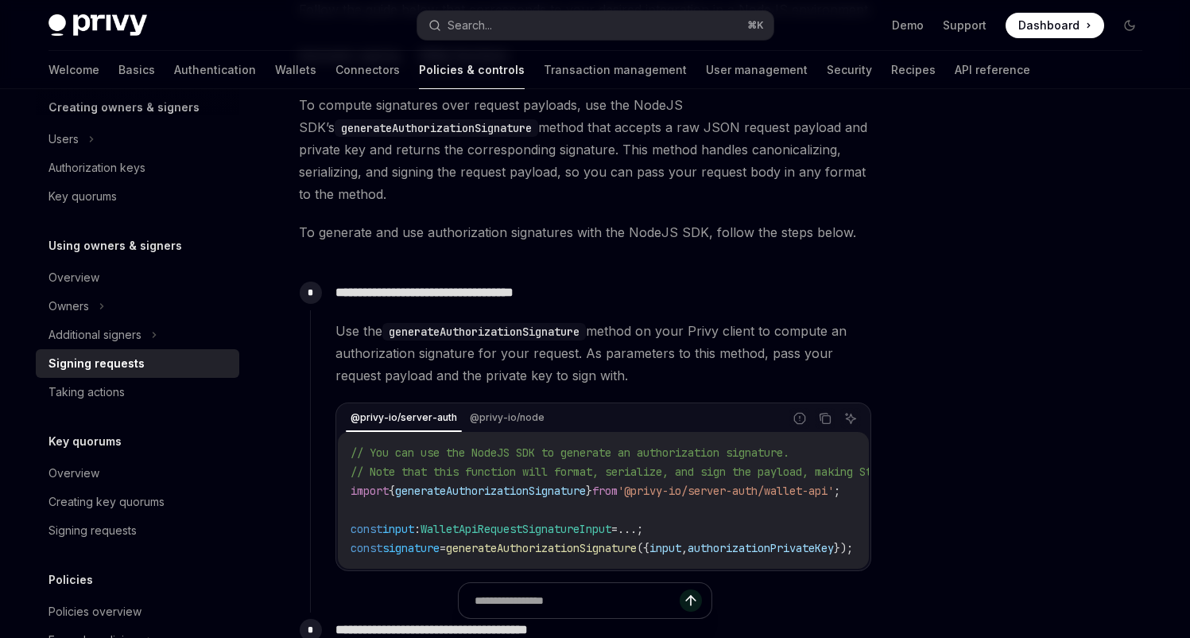
type textarea "*"
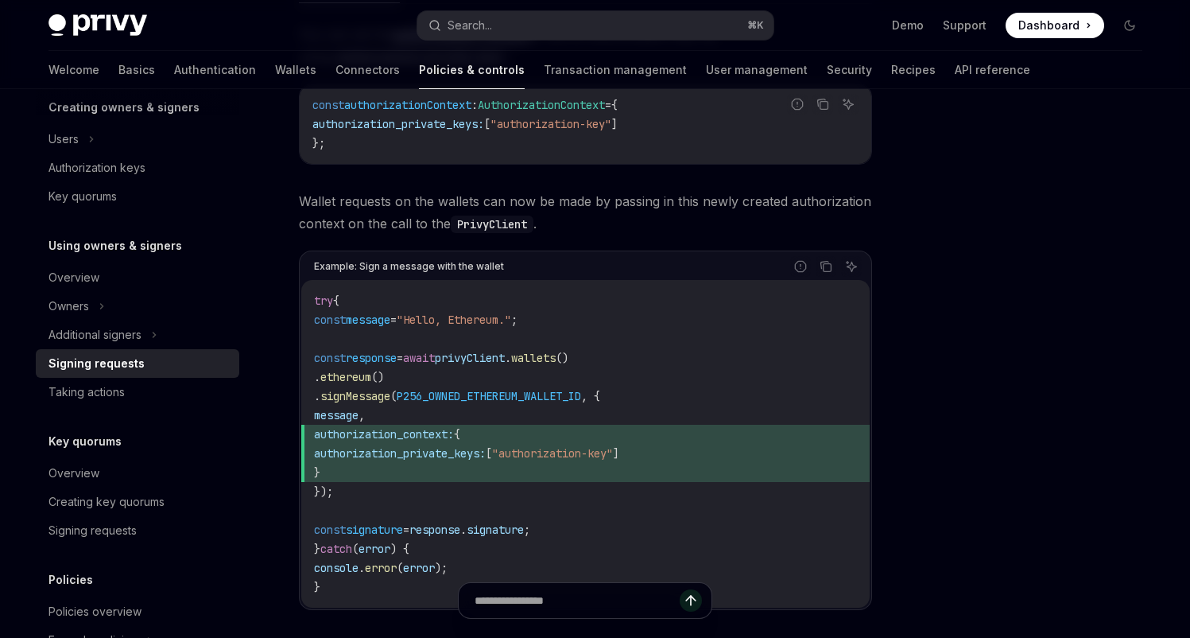
scroll to position [642, 0]
